Goal: Task Accomplishment & Management: Use online tool/utility

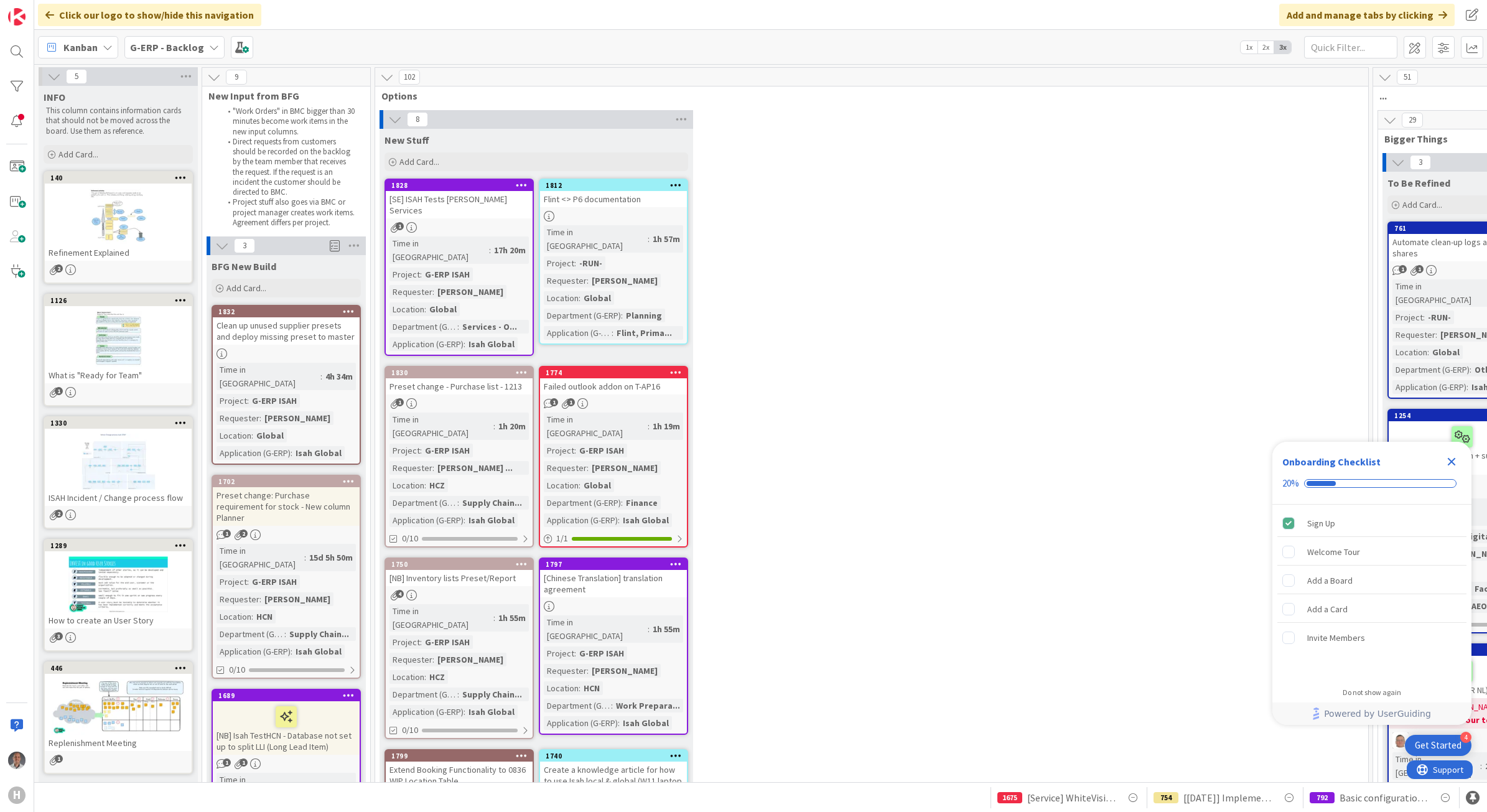
click at [1454, 464] on icon "Close Checklist" at bounding box center [1452, 462] width 8 height 8
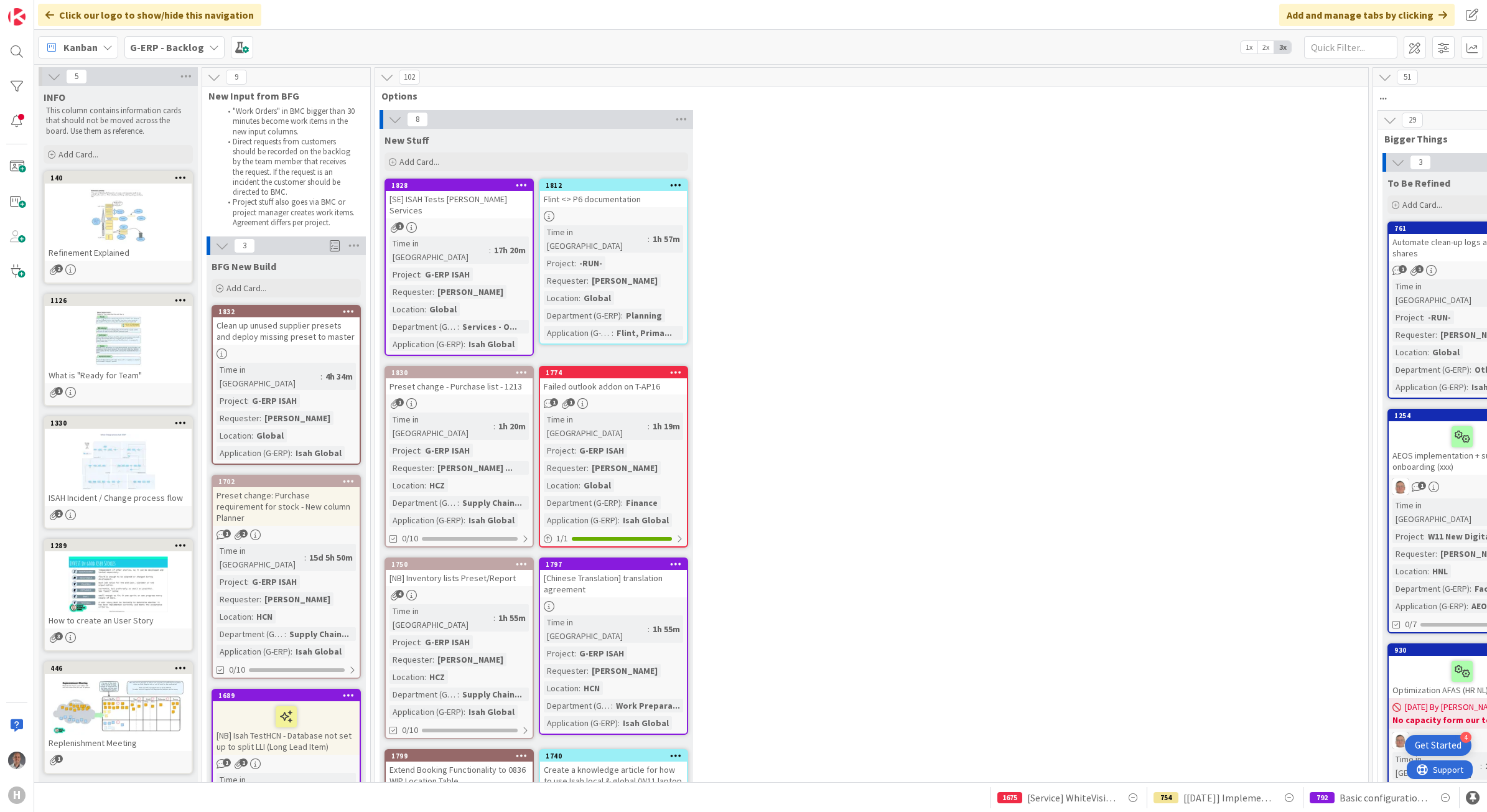
click at [166, 45] on b "G-ERP - Backlog" at bounding box center [167, 48] width 74 height 12
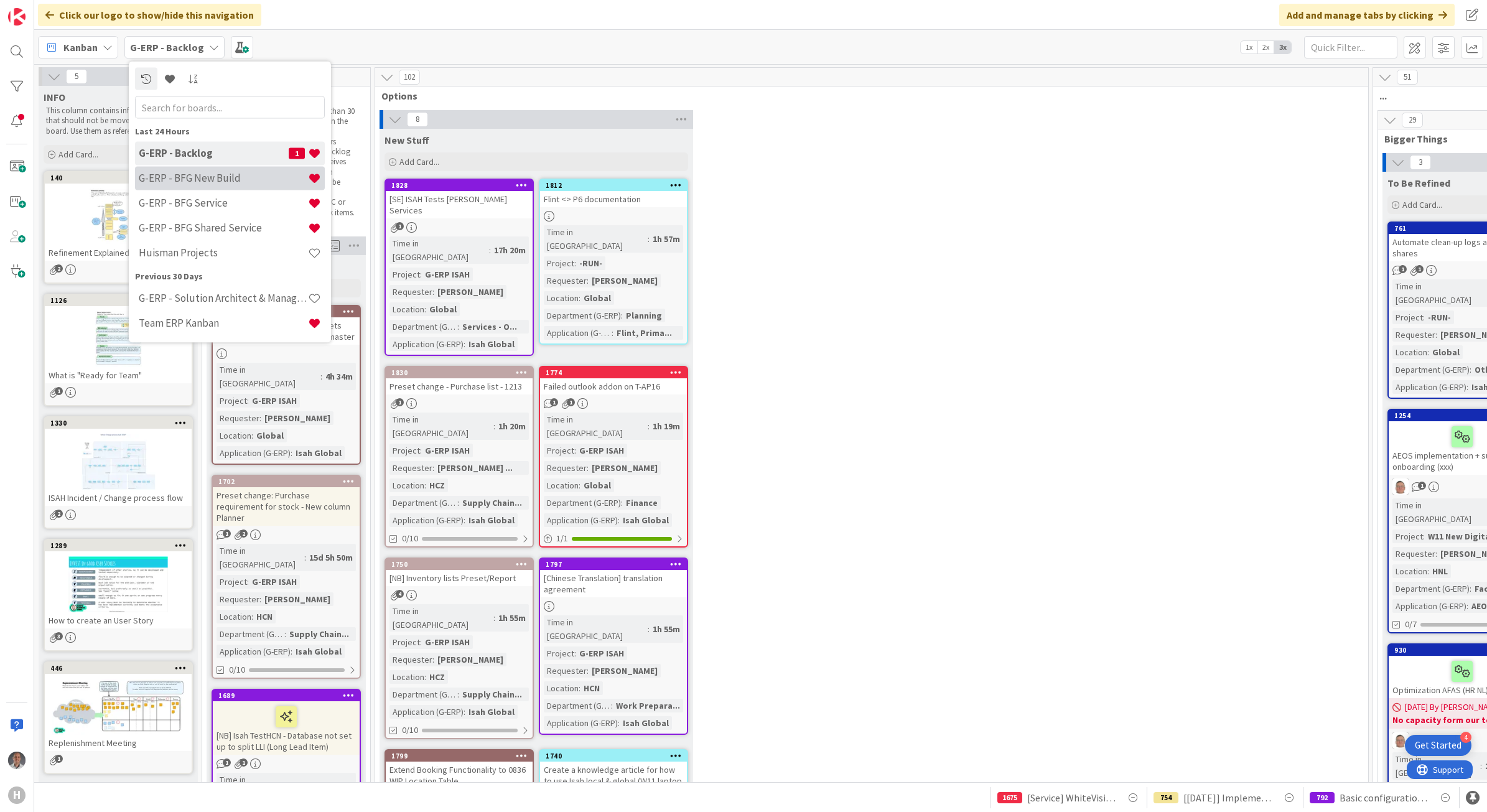
click at [212, 172] on h4 "G-ERP - BFG New Build" at bounding box center [223, 178] width 169 height 12
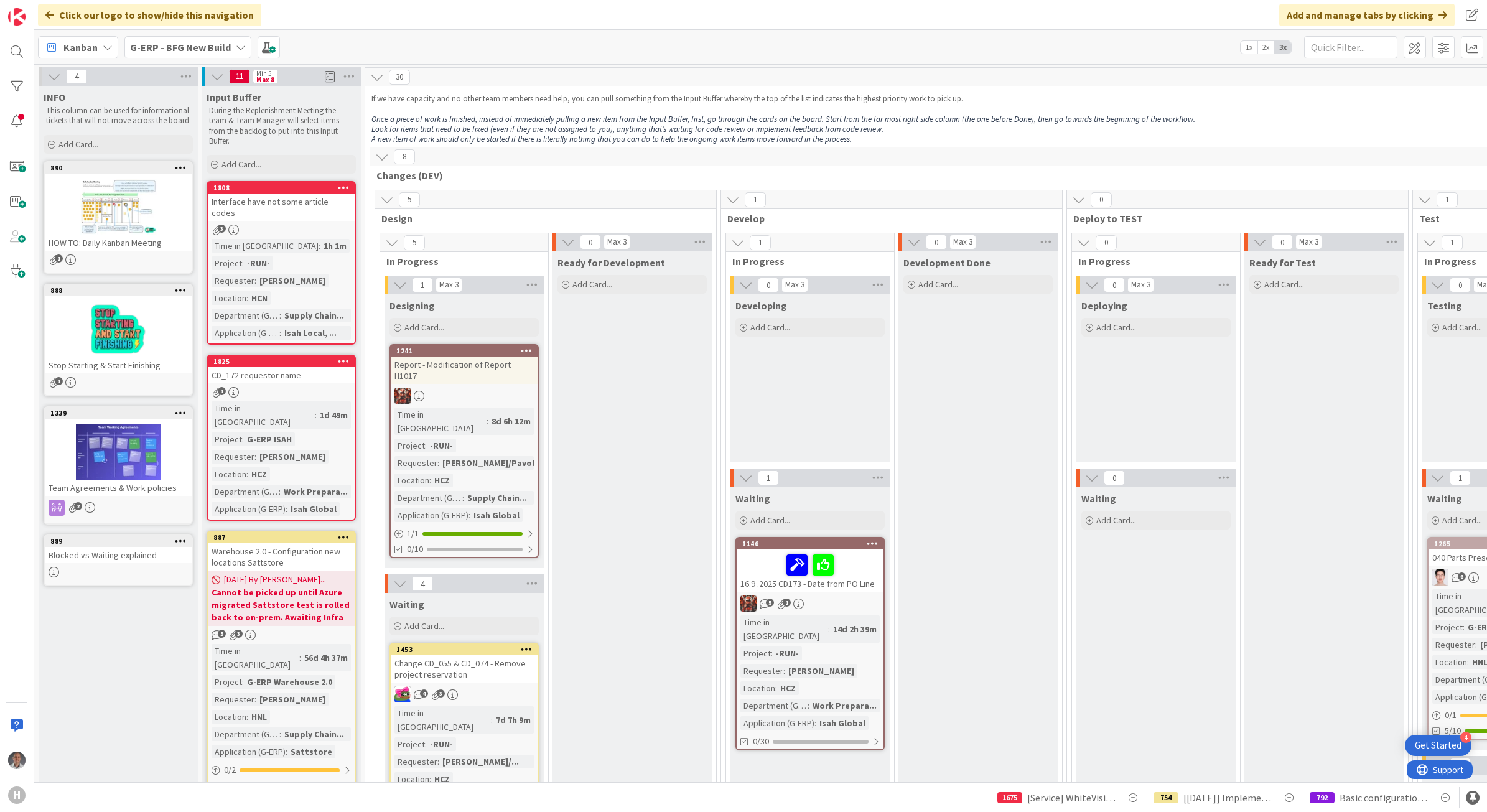
click at [214, 50] on b "G-ERP - BFG New Build" at bounding box center [181, 48] width 101 height 12
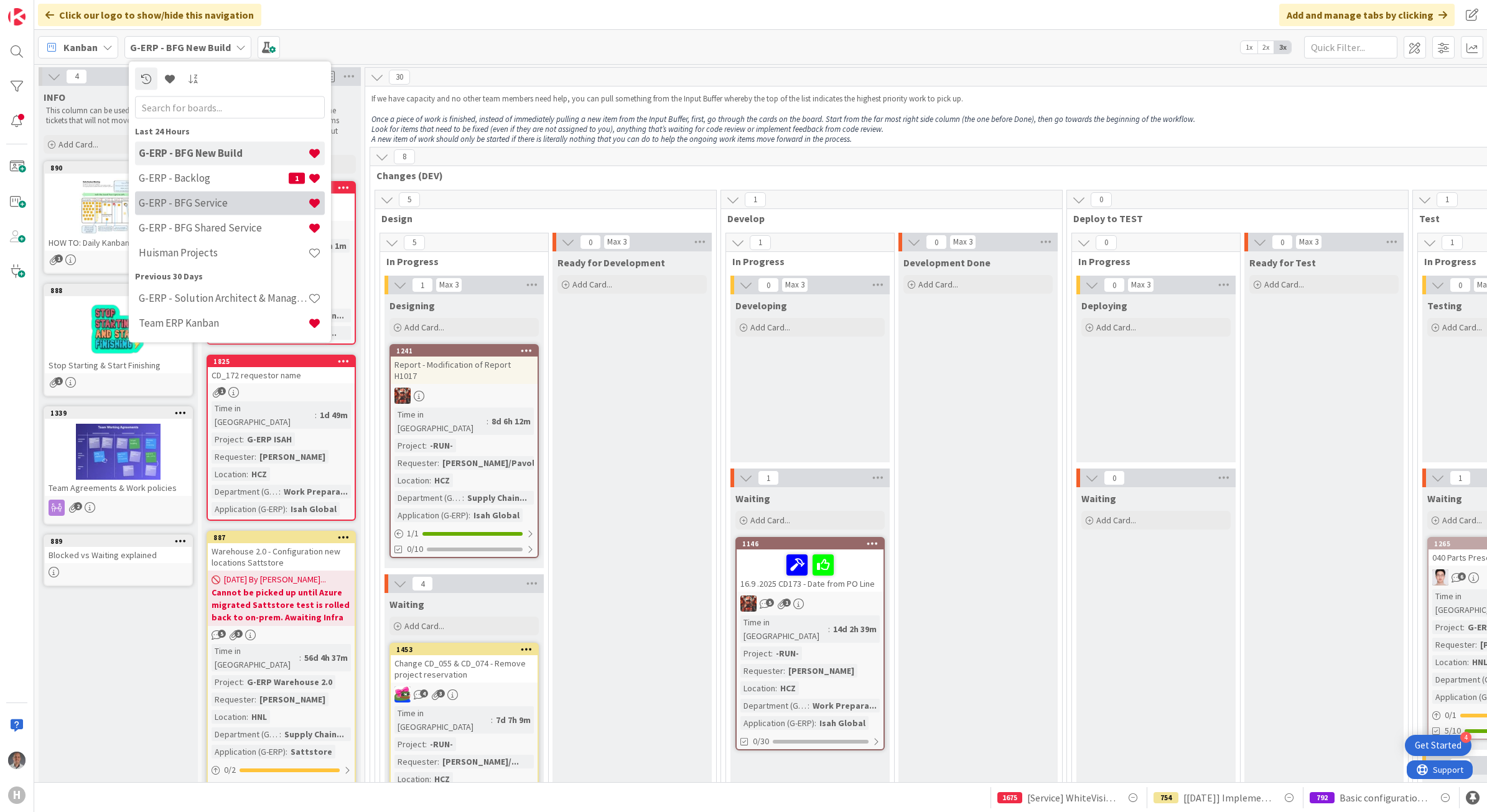
click at [220, 199] on h4 "G-ERP - BFG Service" at bounding box center [223, 203] width 169 height 12
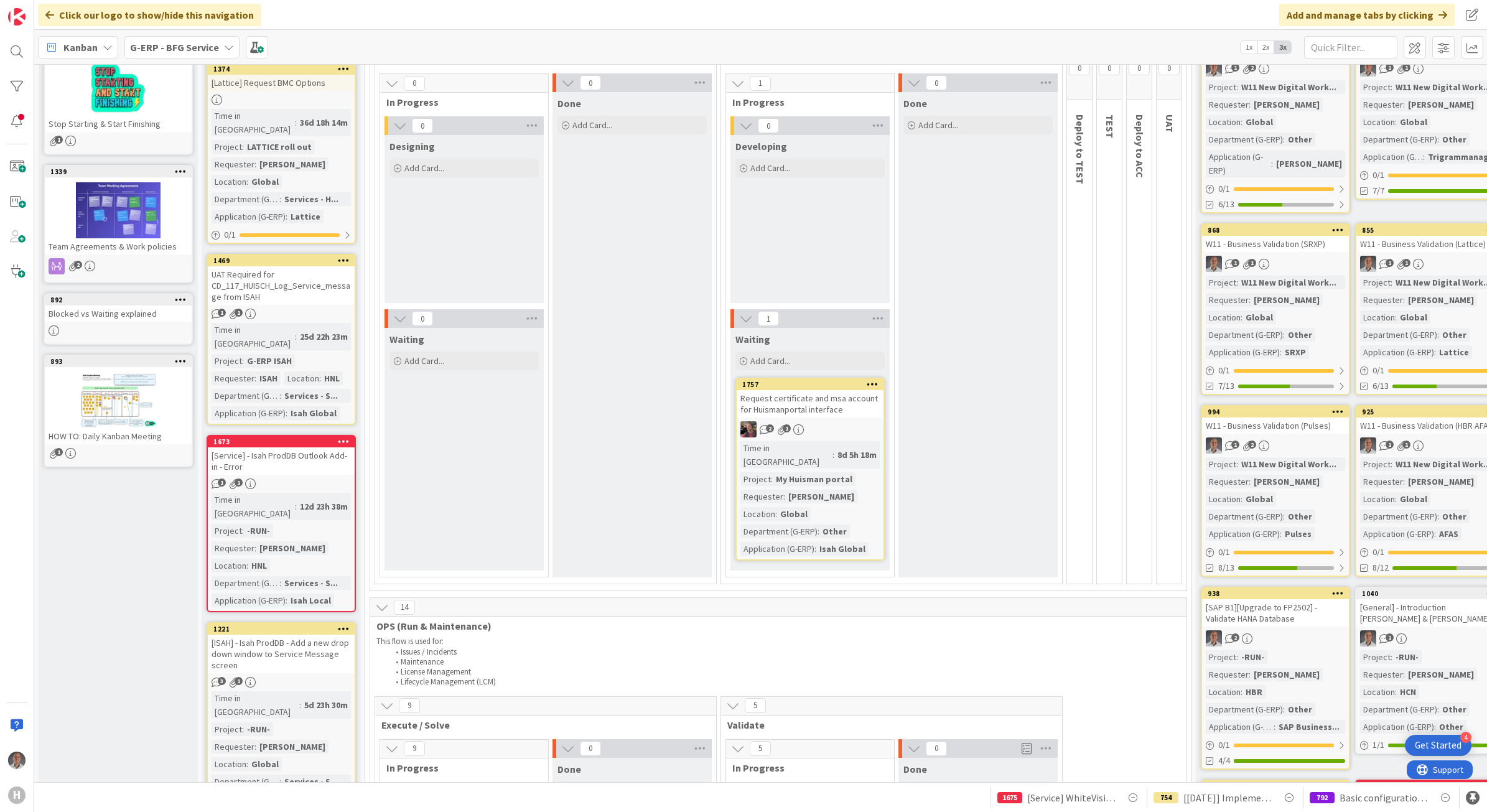
scroll to position [156, 0]
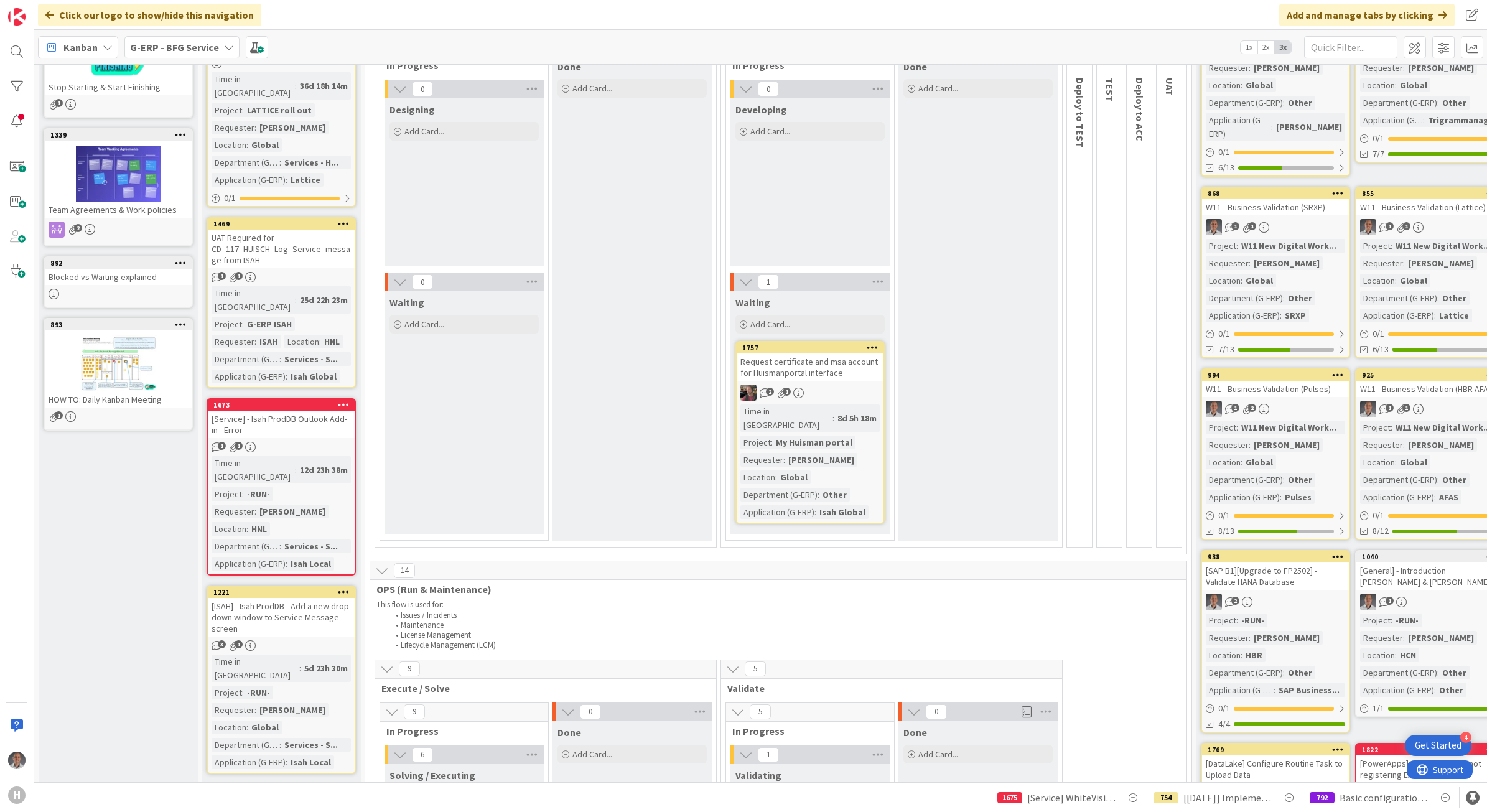
click at [300, 411] on div "[Service] - Isah ProdDB Outlook Add-in - Error" at bounding box center [281, 425] width 147 height 28
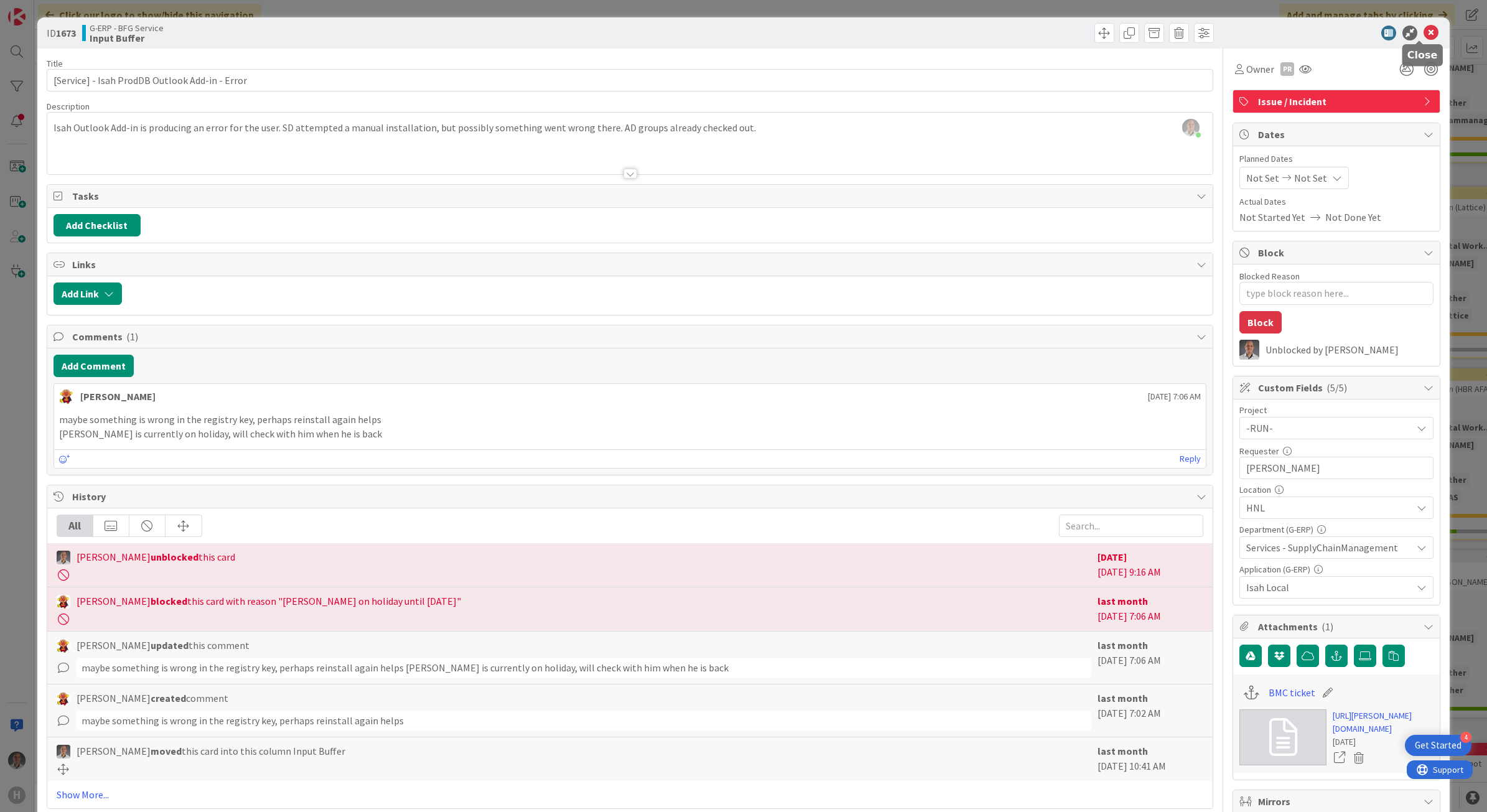
click at [1424, 28] on icon at bounding box center [1431, 33] width 15 height 15
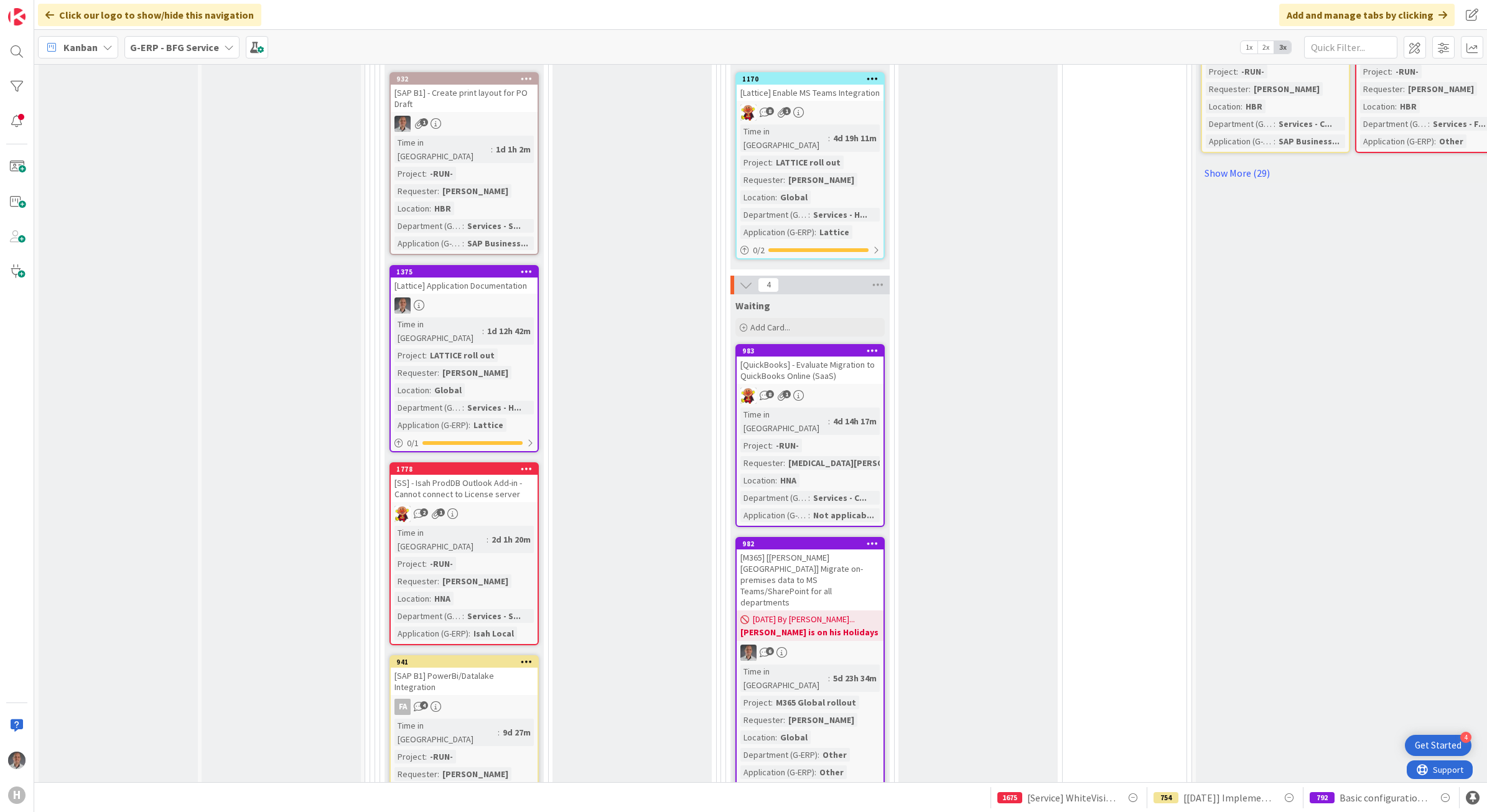
scroll to position [933, 0]
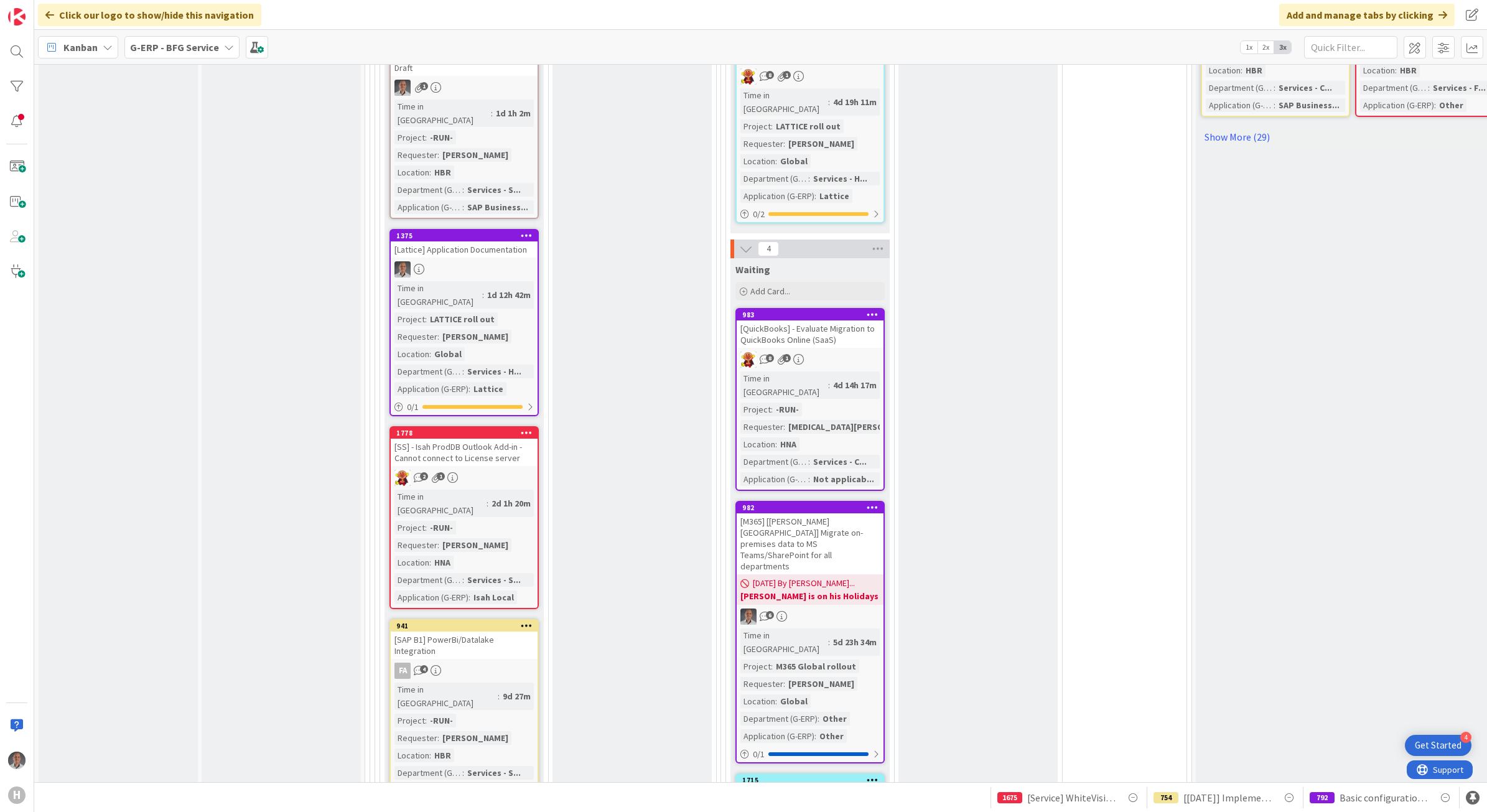
click at [851, 574] on div "08/28/2025 By Paulo... Robbie is on his Holidays" at bounding box center [809, 589] width 147 height 30
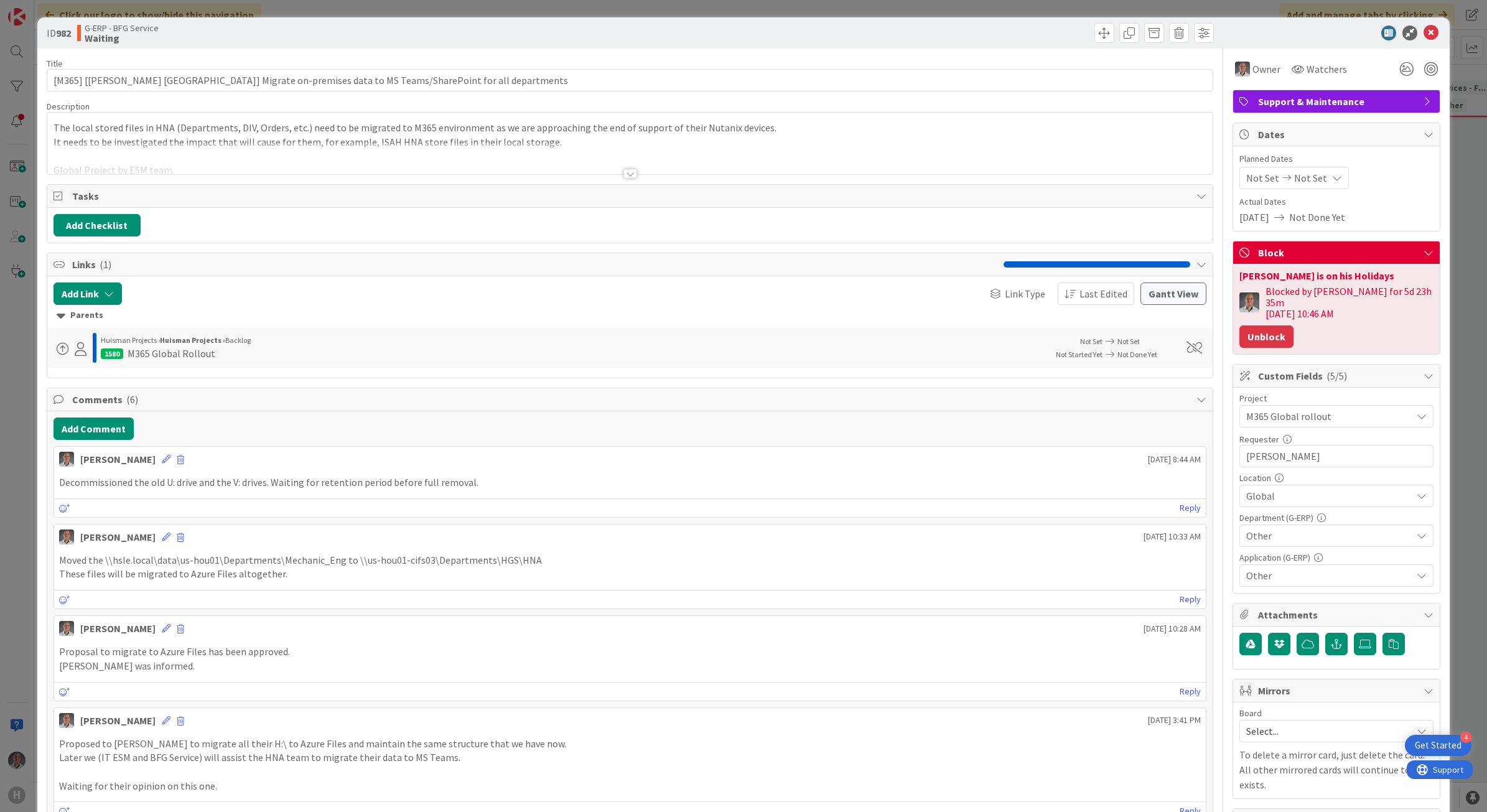
click at [1260, 325] on button "Unblock" at bounding box center [1266, 336] width 54 height 22
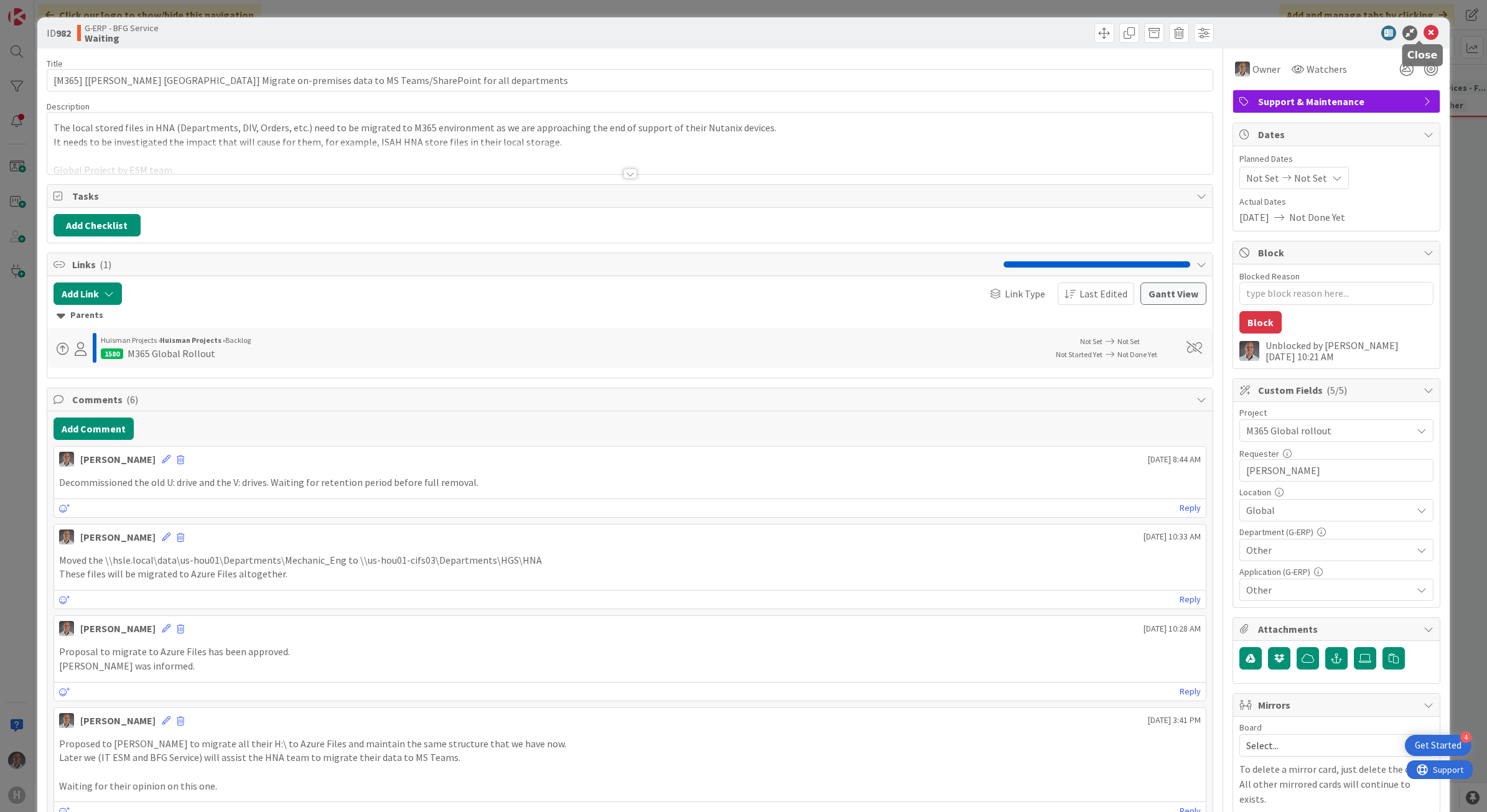
click at [1424, 35] on icon at bounding box center [1431, 33] width 15 height 15
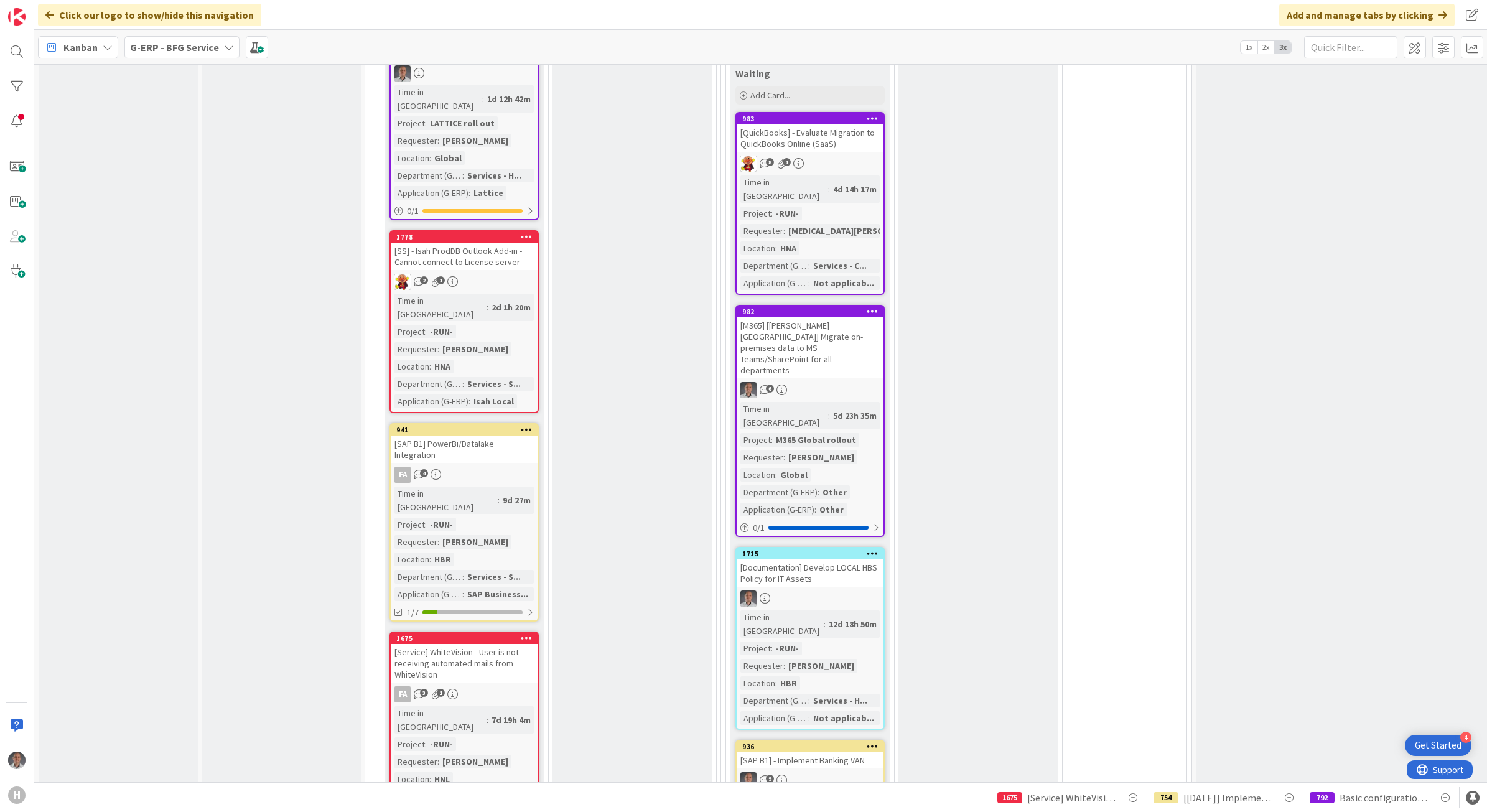
scroll to position [1244, 0]
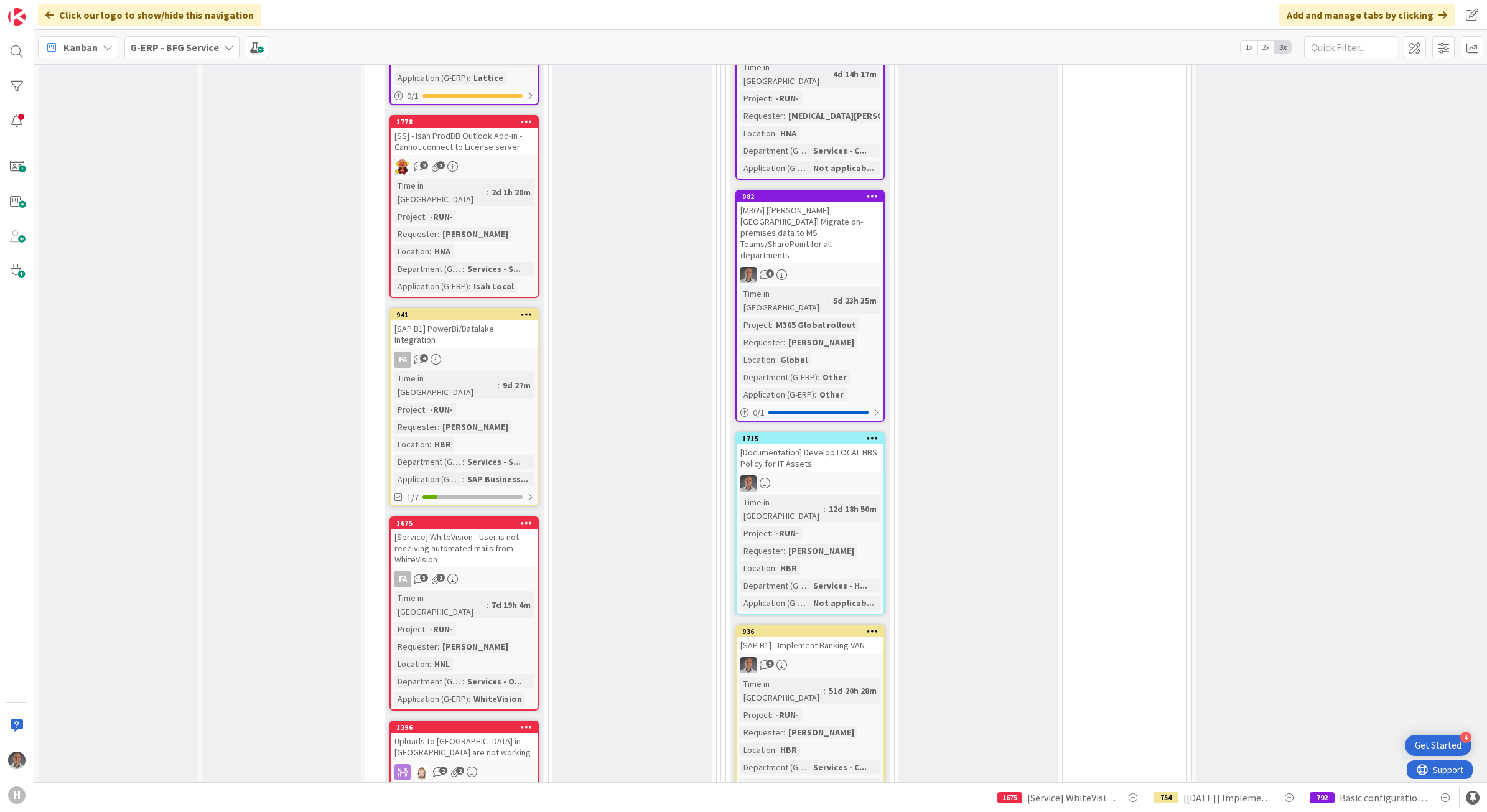
click at [853, 444] on div "[Documentation] Develop LOCAL HBS Policy for IT Assets" at bounding box center [809, 458] width 147 height 28
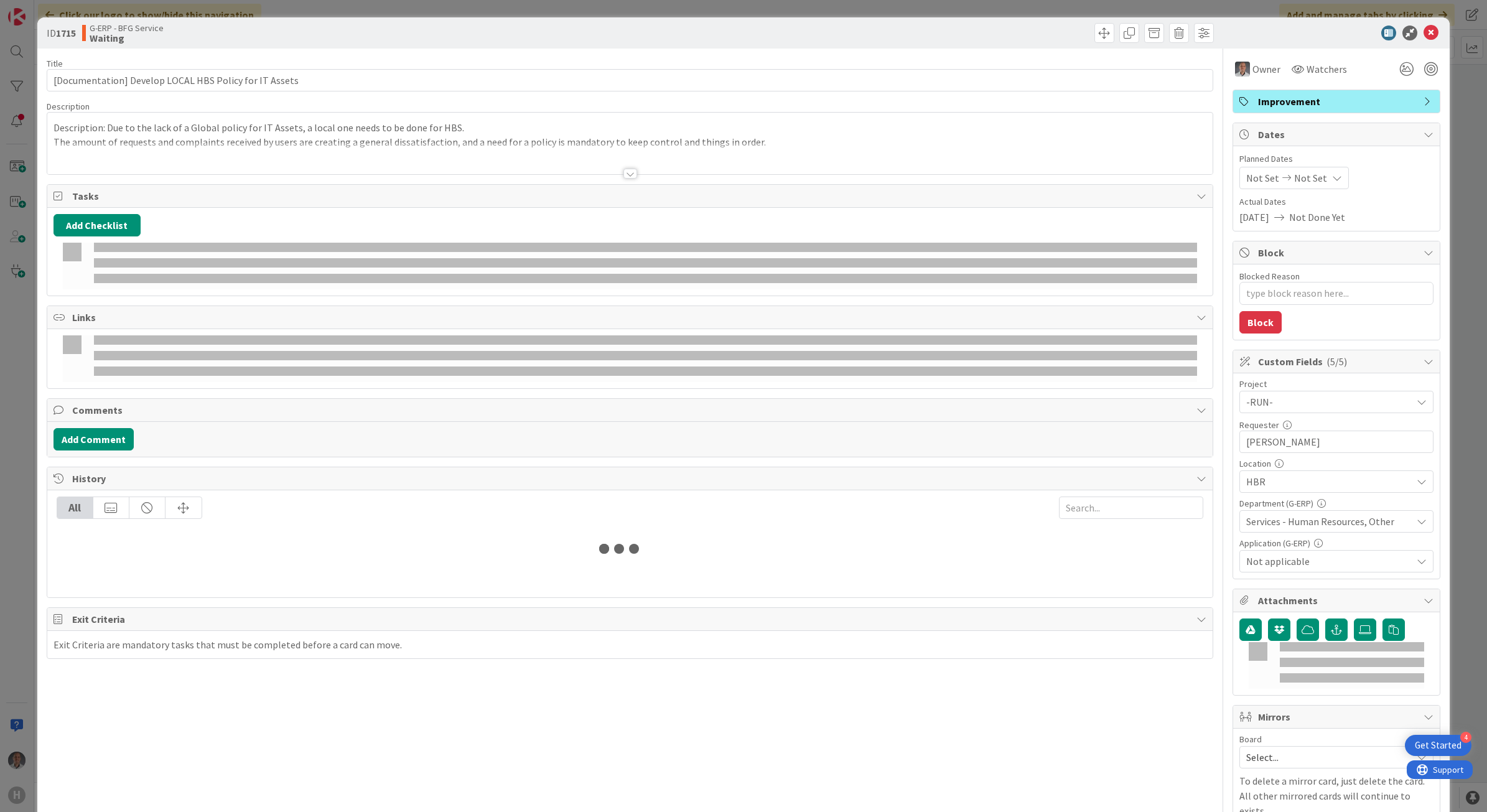
type textarea "x"
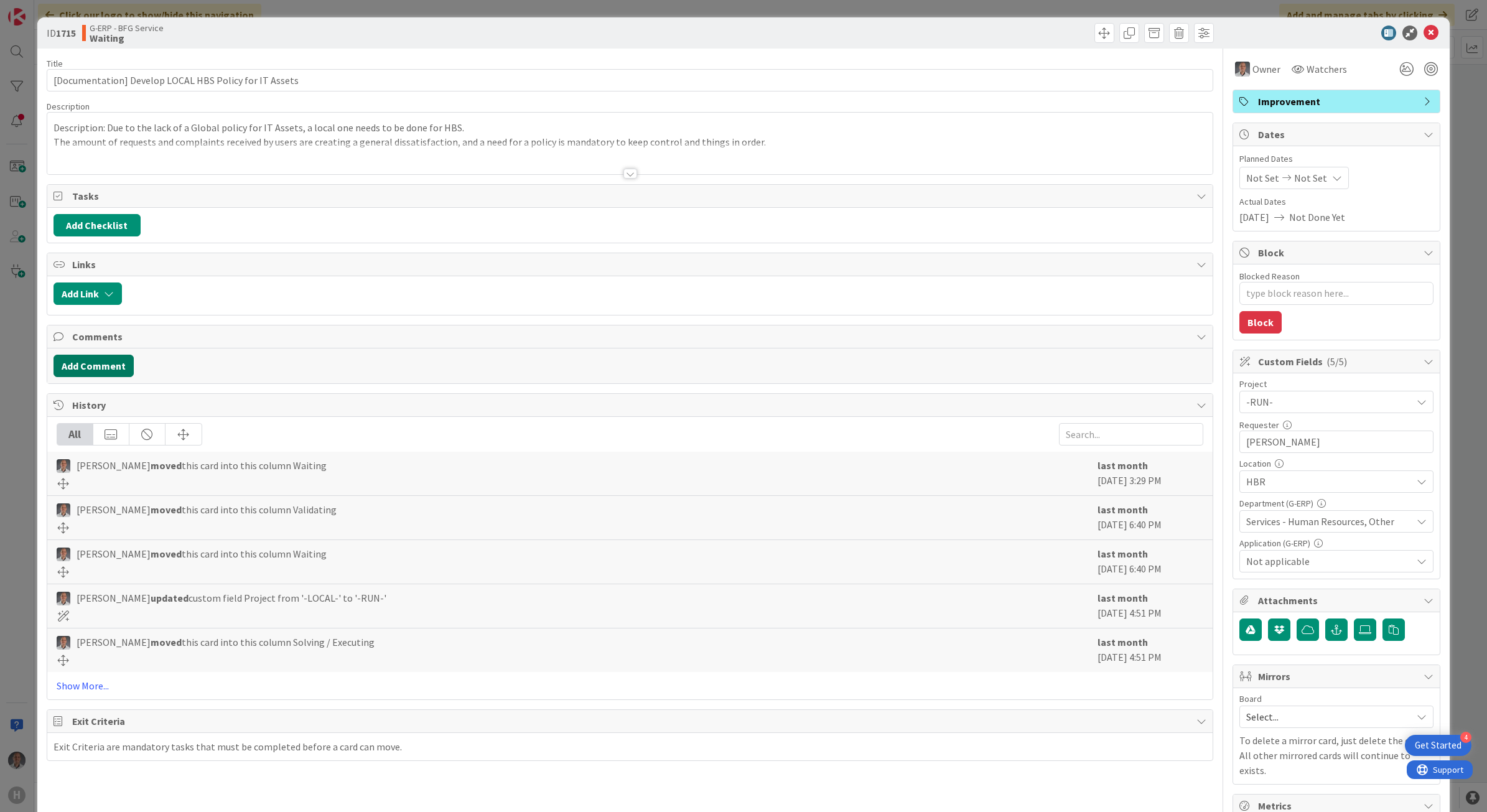
click at [94, 371] on button "Add Comment" at bounding box center [94, 365] width 80 height 22
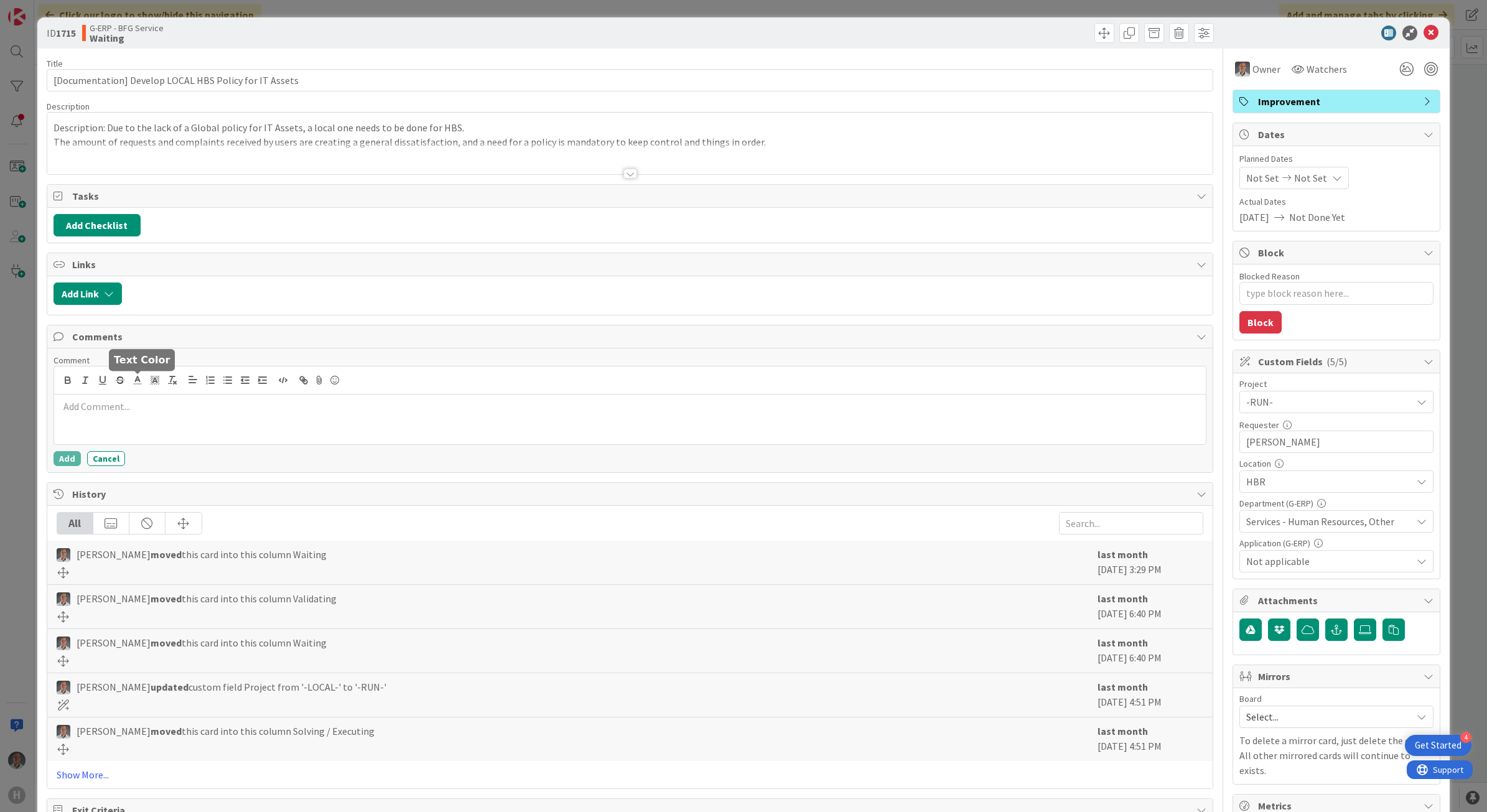
click at [154, 412] on p at bounding box center [630, 406] width 1142 height 14
click at [333, 414] on p "Document was reviewed by HR, Controllership and Managing DIrector." at bounding box center [630, 406] width 1142 height 14
click at [65, 462] on button "Add" at bounding box center [68, 458] width 28 height 15
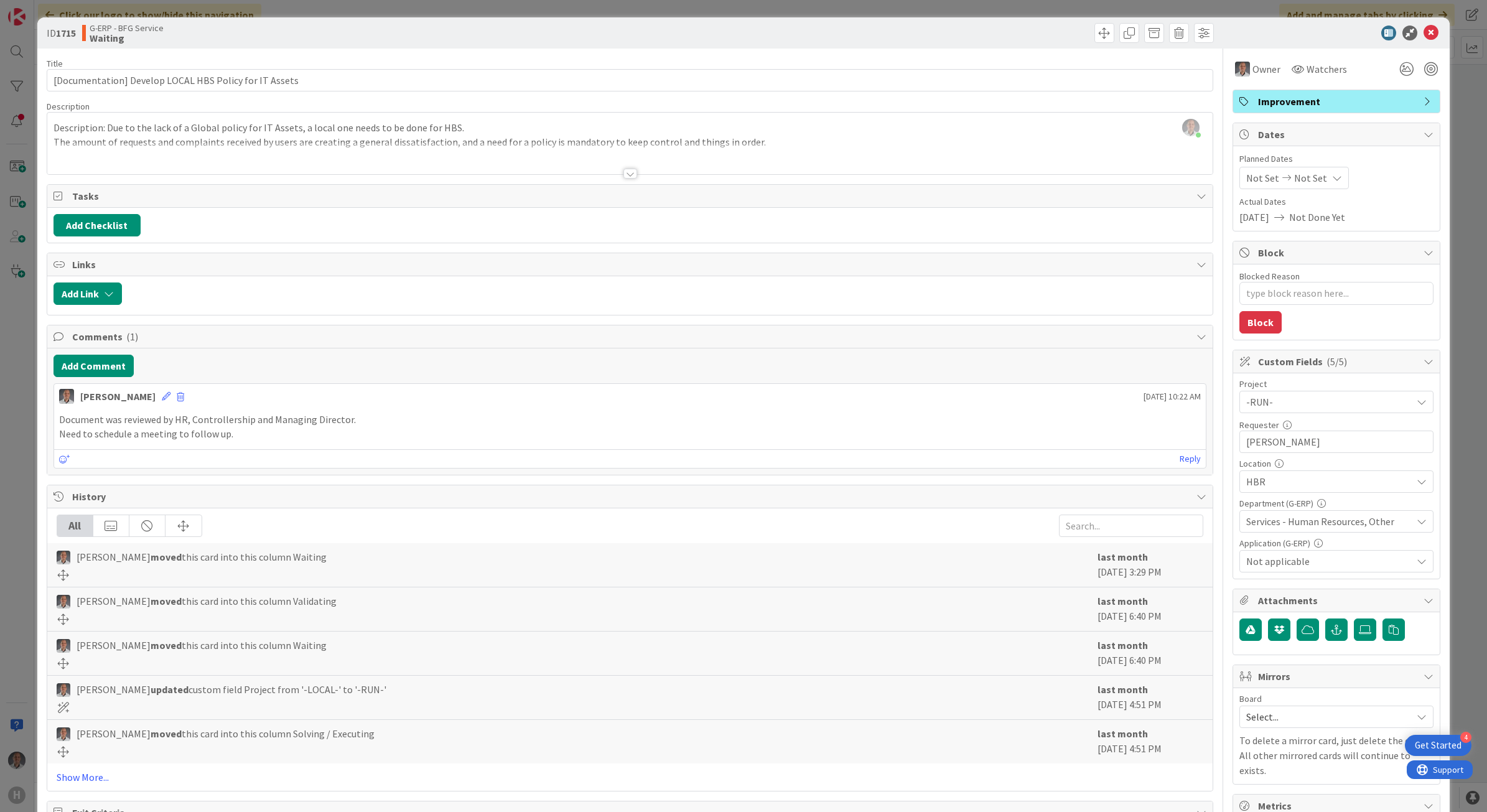
click at [627, 178] on div at bounding box center [630, 174] width 14 height 10
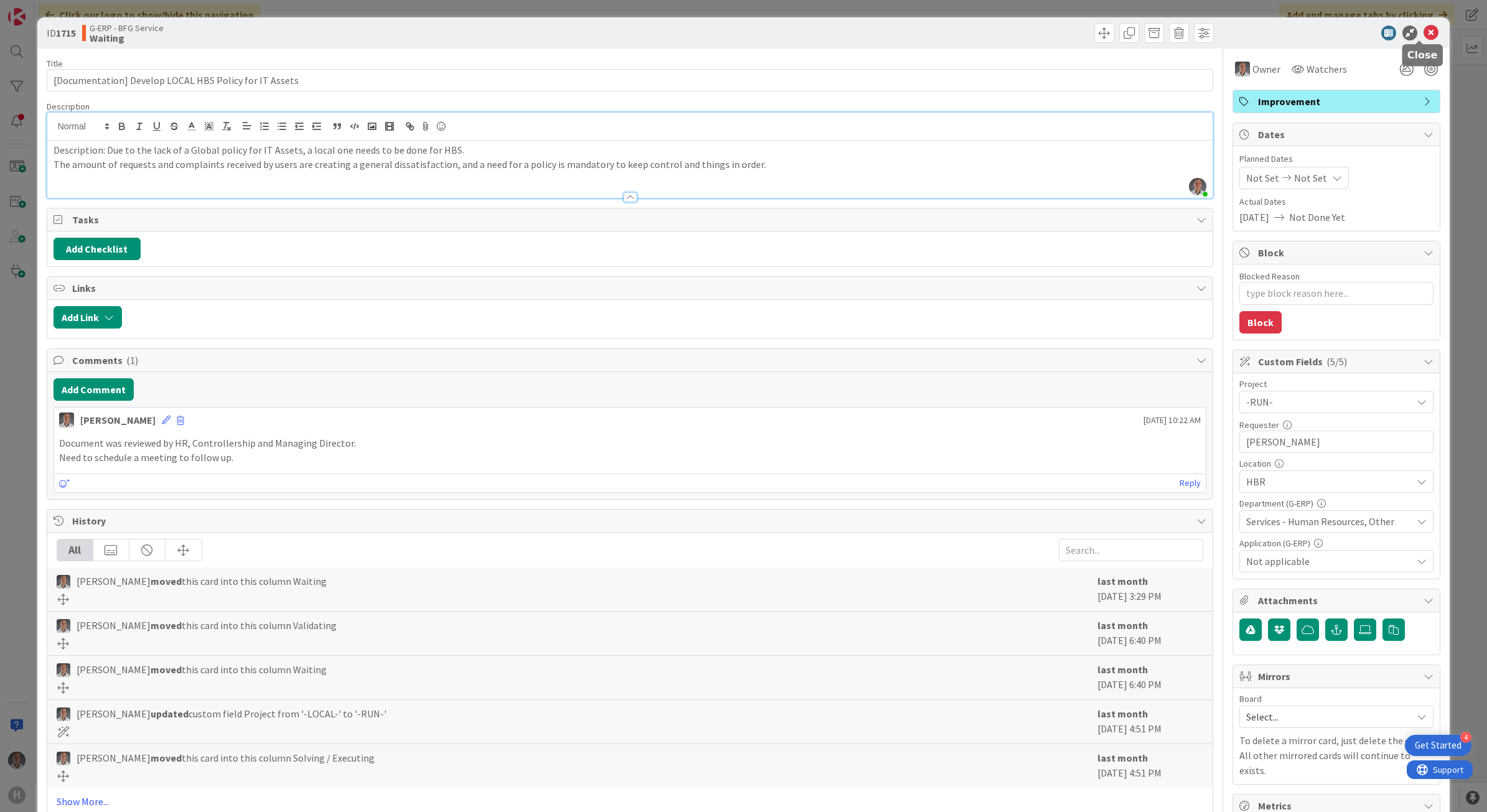
click at [1424, 33] on icon at bounding box center [1431, 33] width 15 height 15
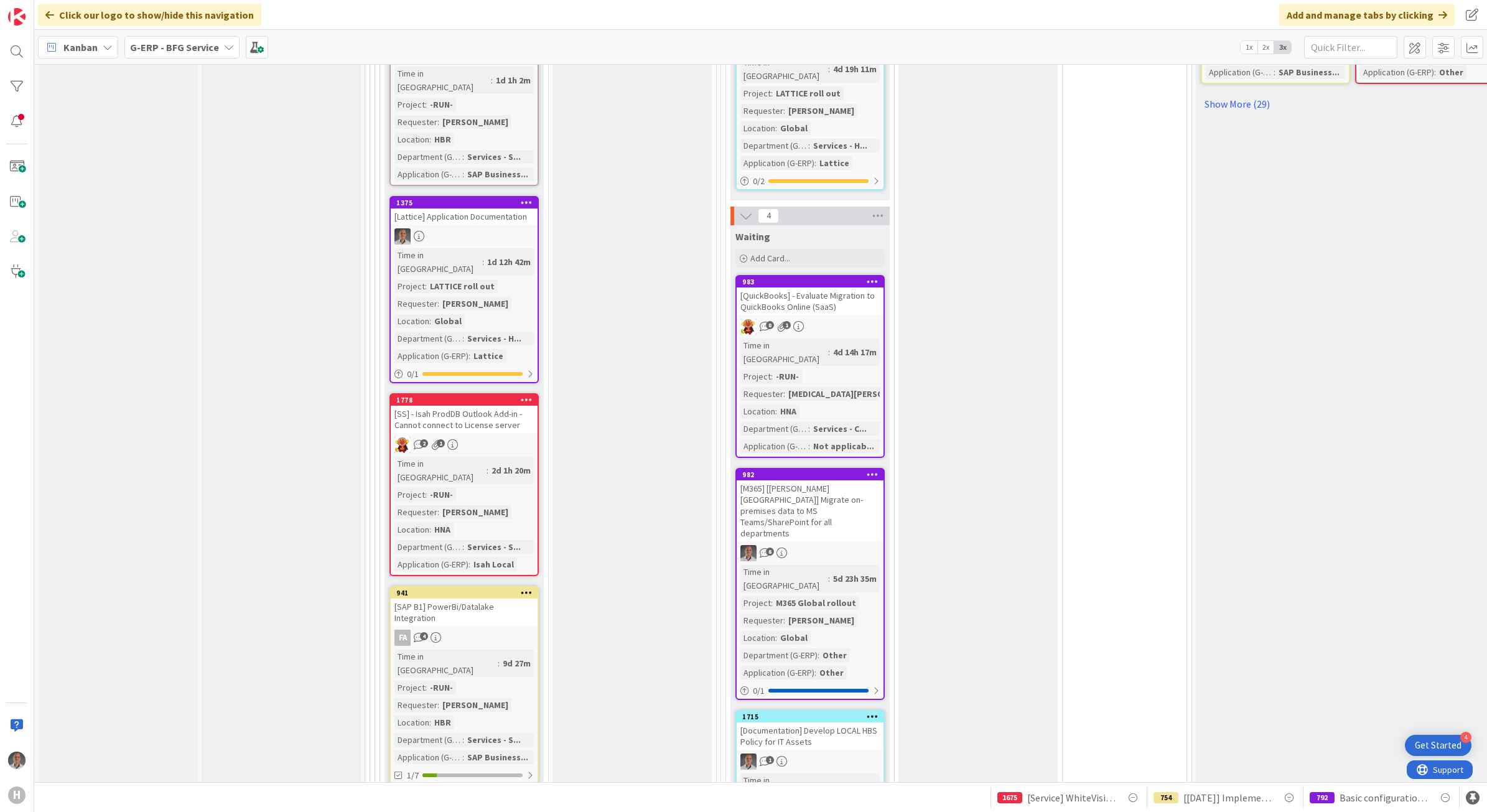
scroll to position [1244, 0]
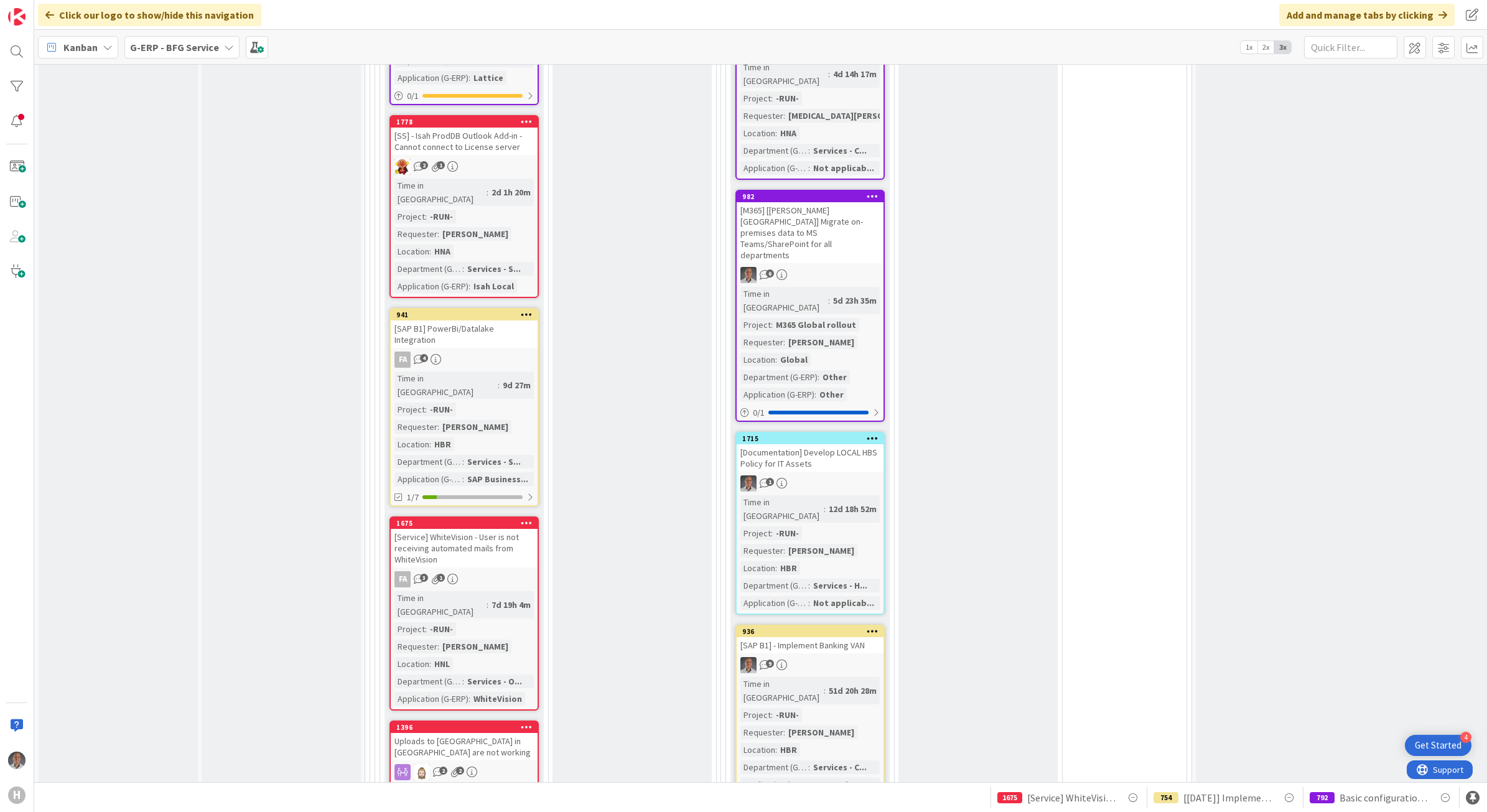
click at [519, 571] on div "FA 3 1" at bounding box center [464, 578] width 147 height 16
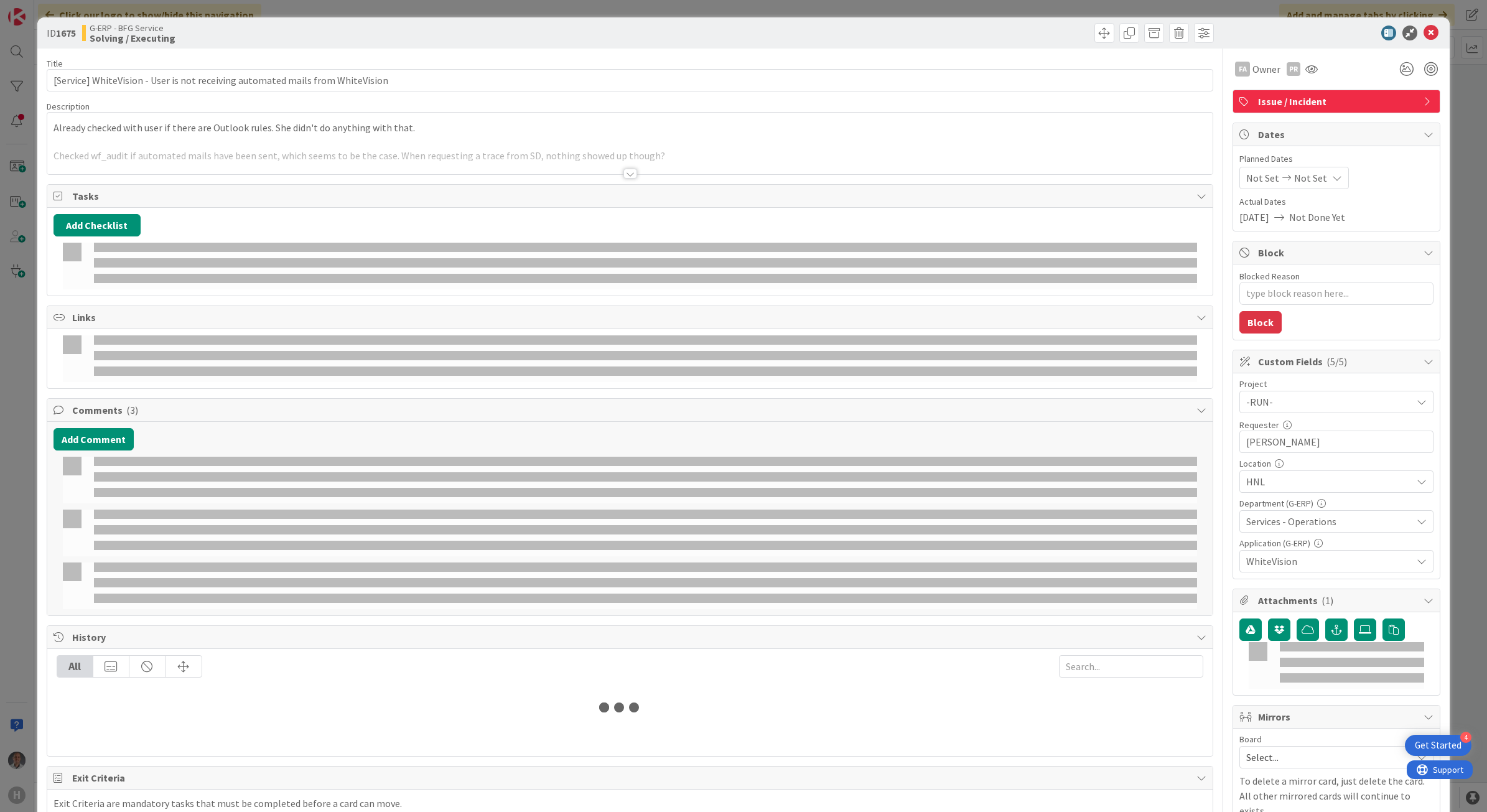
type textarea "x"
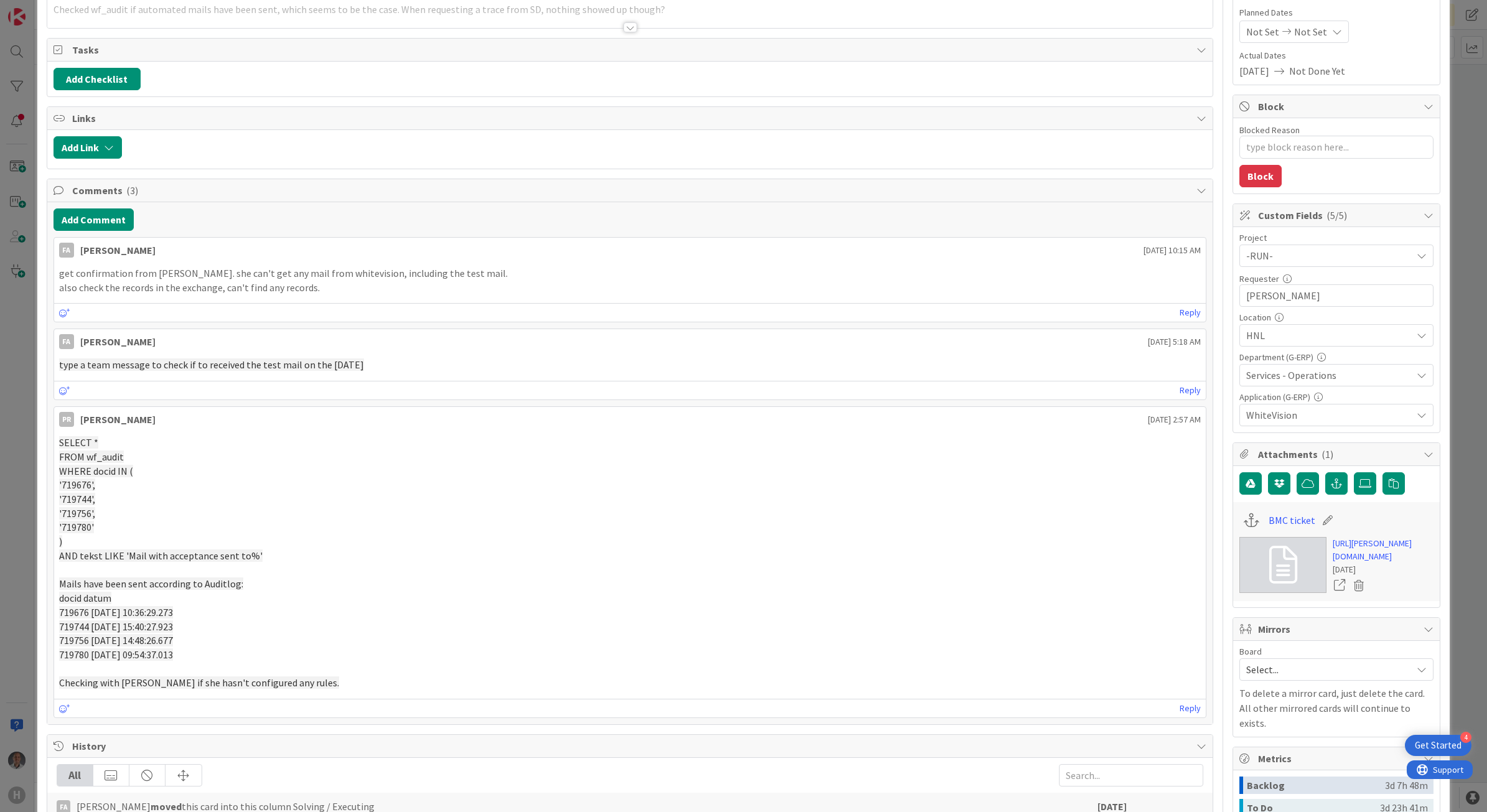
scroll to position [233, 0]
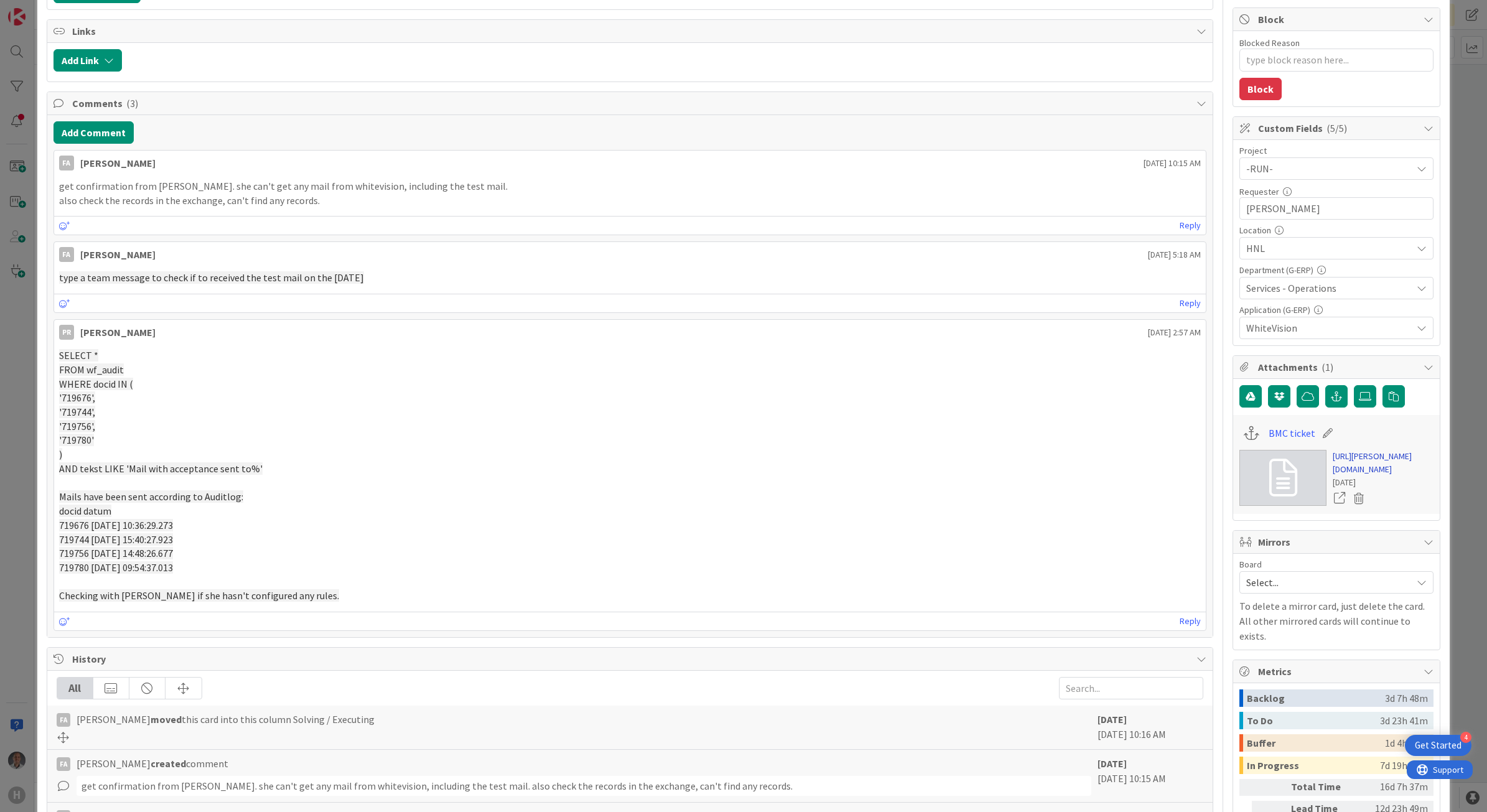
click at [1373, 476] on link "https://huisman-smartit.onbmc.com/smartit/app/#/incident/AGGF4KX6HRENQATA889TTA…" at bounding box center [1383, 463] width 101 height 26
